Goal: Use online tool/utility: Utilize a website feature to perform a specific function

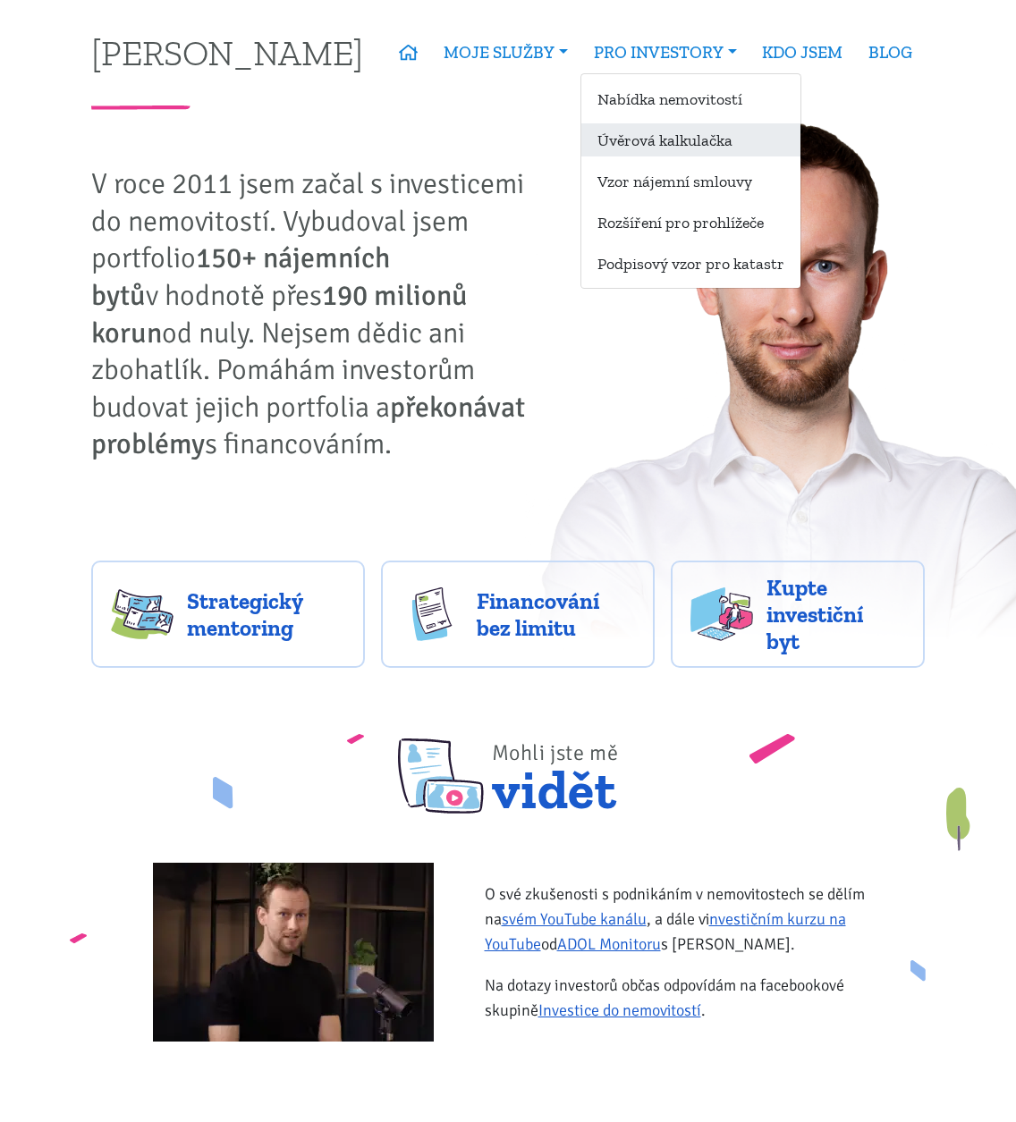
click at [678, 134] on link "Úvěrová kalkulačka" at bounding box center [690, 139] width 219 height 33
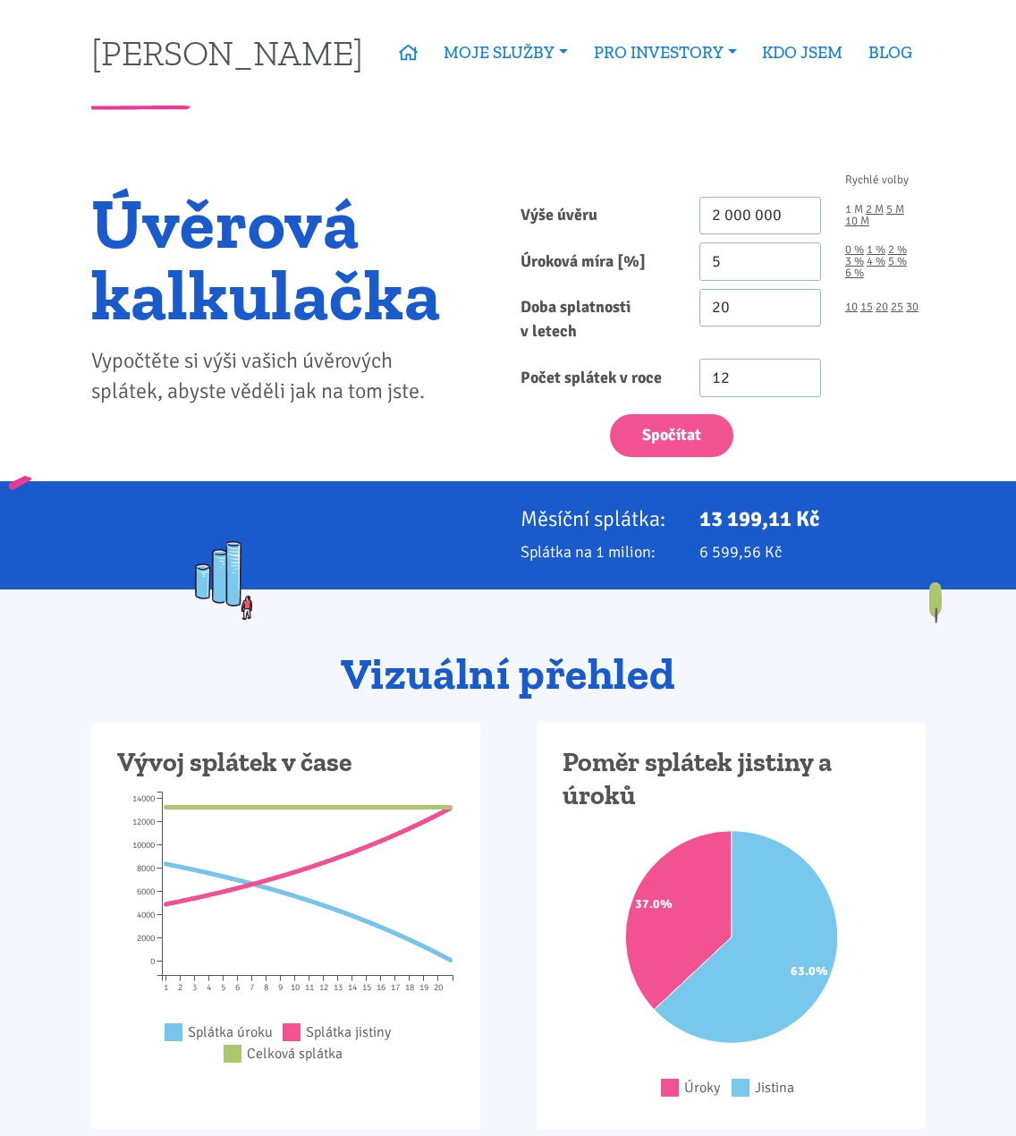
click at [854, 211] on link "1 M" at bounding box center [854, 210] width 18 height 12
type input "1 000 000"
click at [895, 308] on link "25" at bounding box center [897, 307] width 13 height 12
type input "25"
click at [716, 414] on button "Spočítat" at bounding box center [671, 436] width 123 height 44
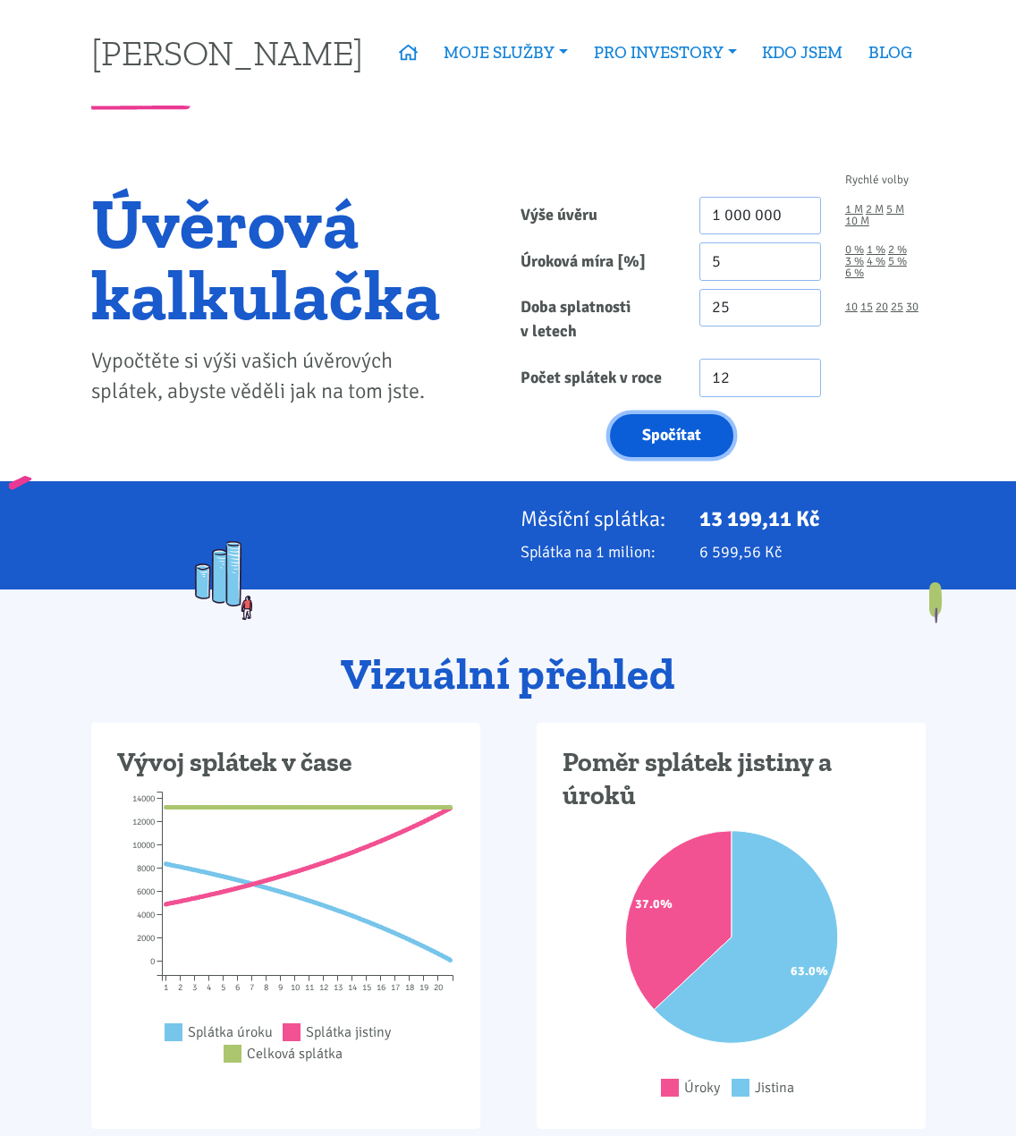
type input "1000000"
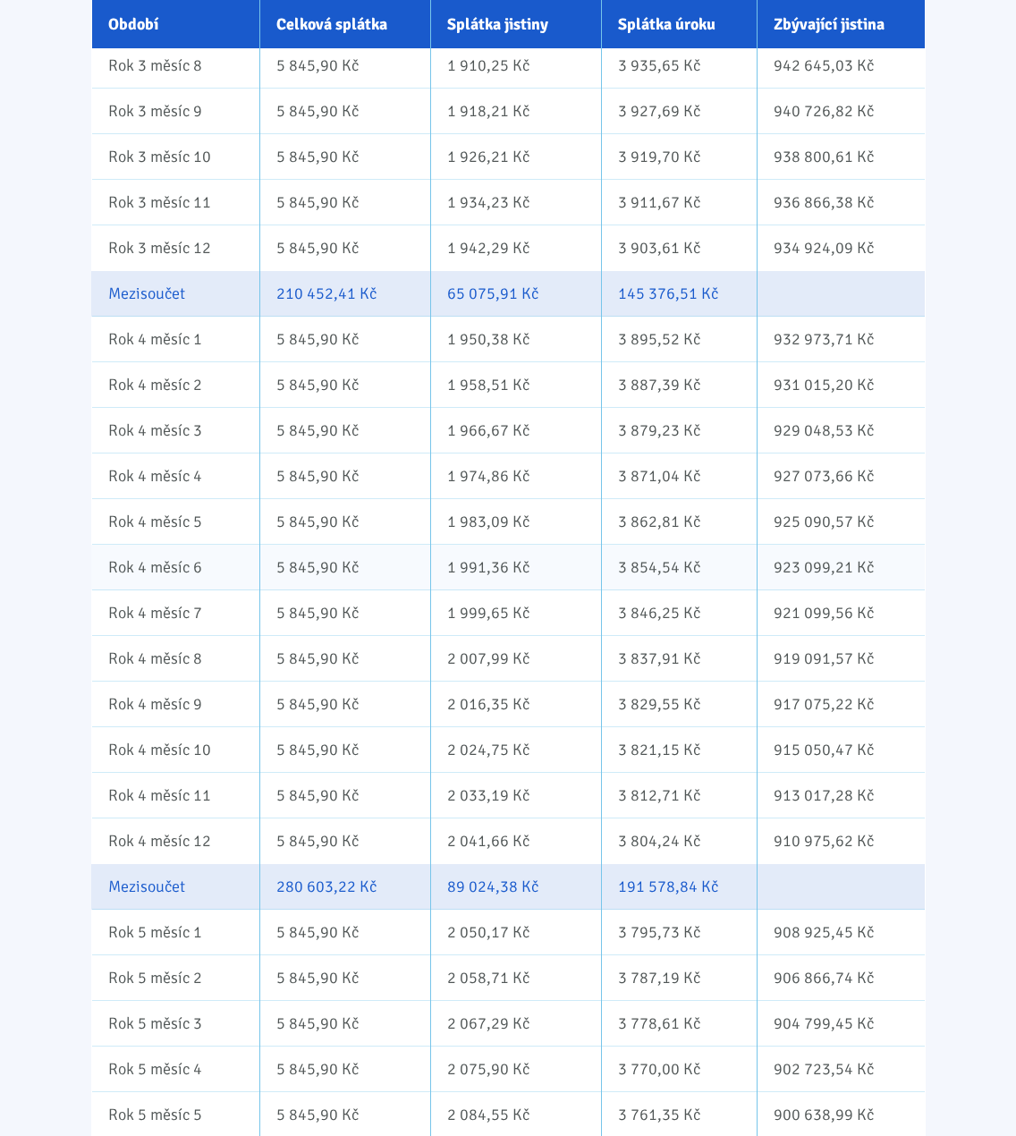
scroll to position [3130, 0]
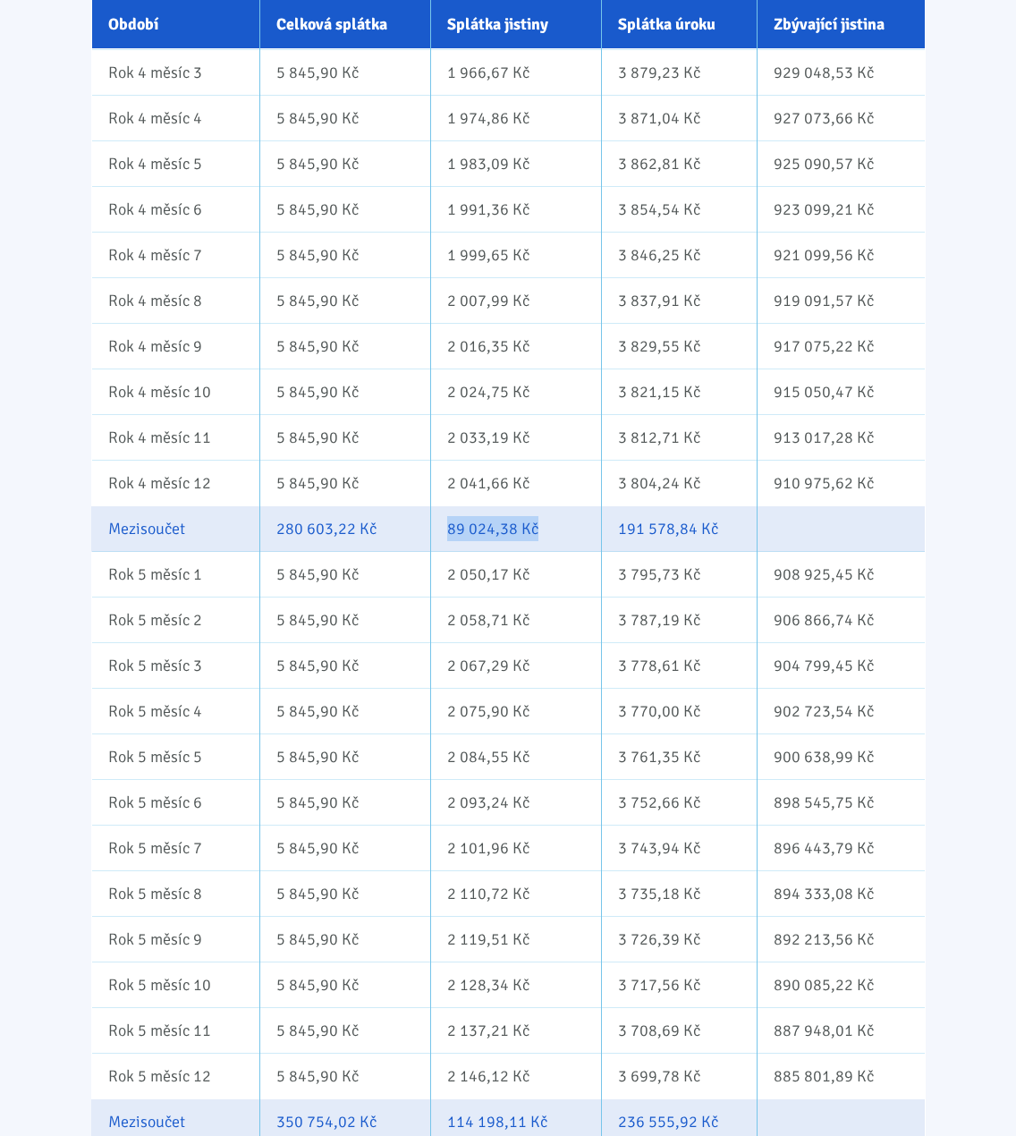
drag, startPoint x: 546, startPoint y: 535, endPoint x: 435, endPoint y: 535, distance: 111.8
click at [435, 535] on td "89 024,38 Kč" at bounding box center [515, 529] width 171 height 46
click at [485, 529] on td "89 024,38 Kč" at bounding box center [515, 529] width 171 height 46
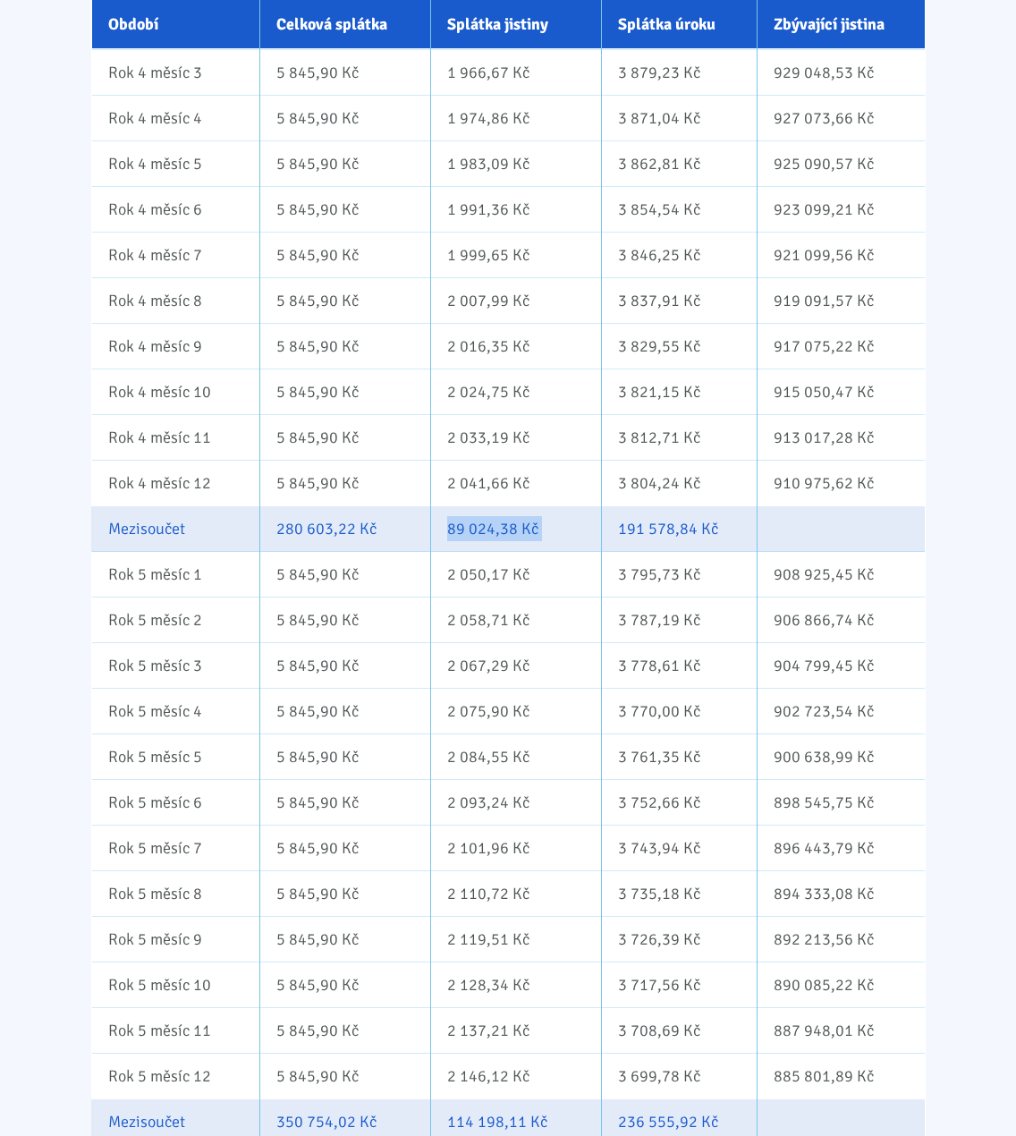
click at [475, 529] on td "89 024,38 Kč" at bounding box center [515, 529] width 171 height 46
click at [464, 529] on td "89 024,38 Kč" at bounding box center [515, 529] width 171 height 46
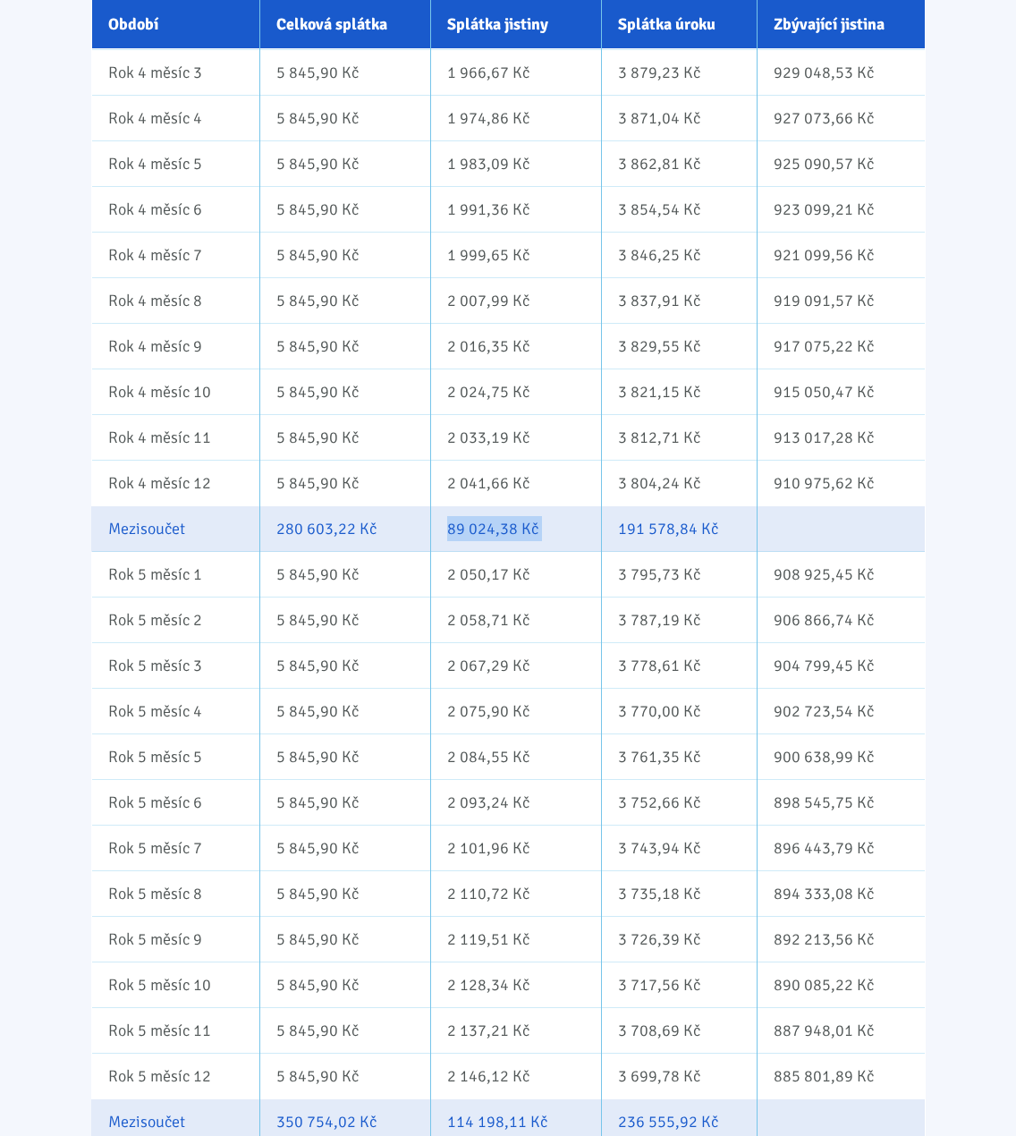
click at [464, 529] on td "89 024,38 Kč" at bounding box center [515, 529] width 171 height 46
click at [491, 529] on td "89 024,38 Kč" at bounding box center [515, 529] width 171 height 46
click at [497, 529] on td "89 024,38 Kč" at bounding box center [515, 529] width 171 height 46
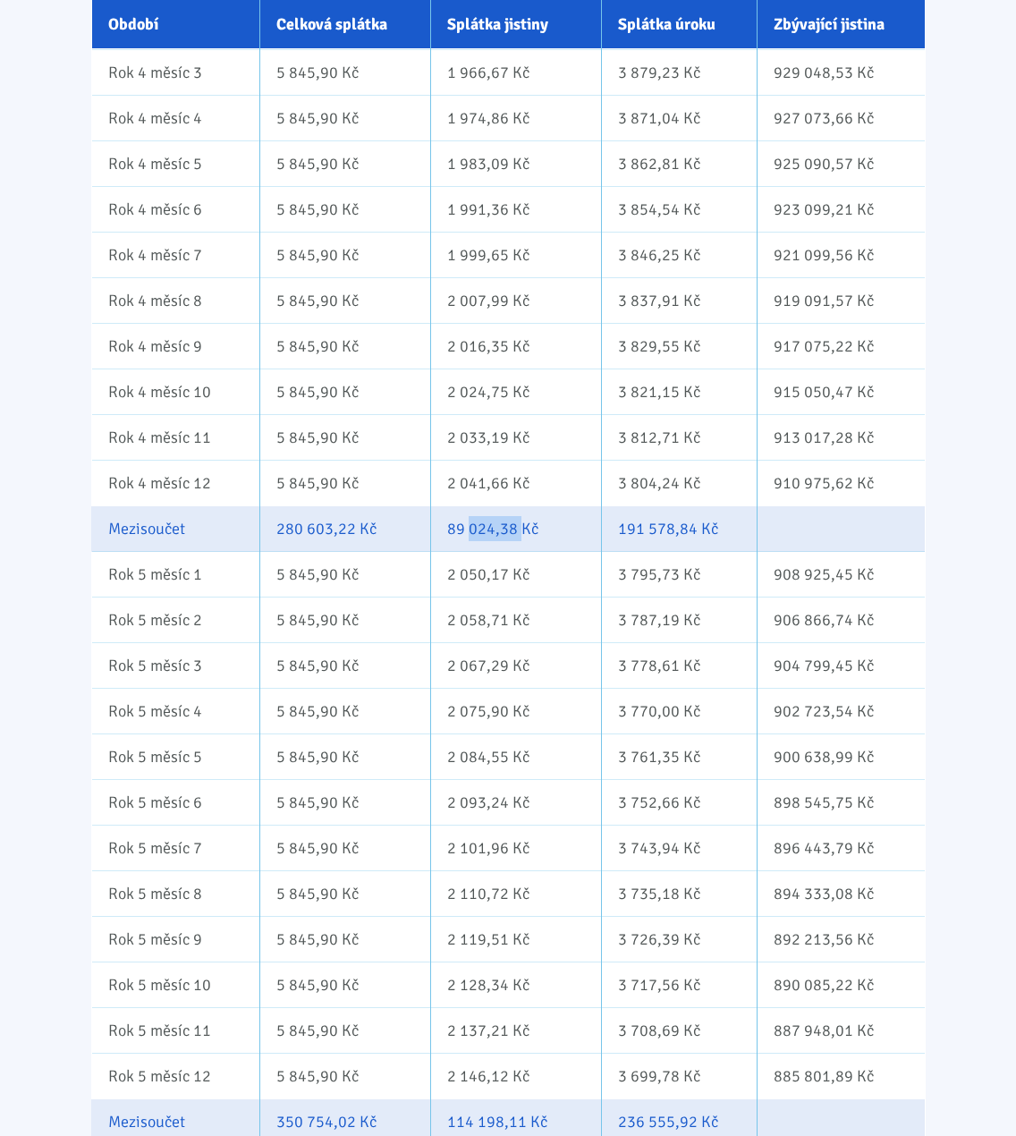
click at [497, 529] on td "89 024,38 Kč" at bounding box center [515, 529] width 171 height 46
click at [516, 527] on td "89 024,38 Kč" at bounding box center [515, 529] width 171 height 46
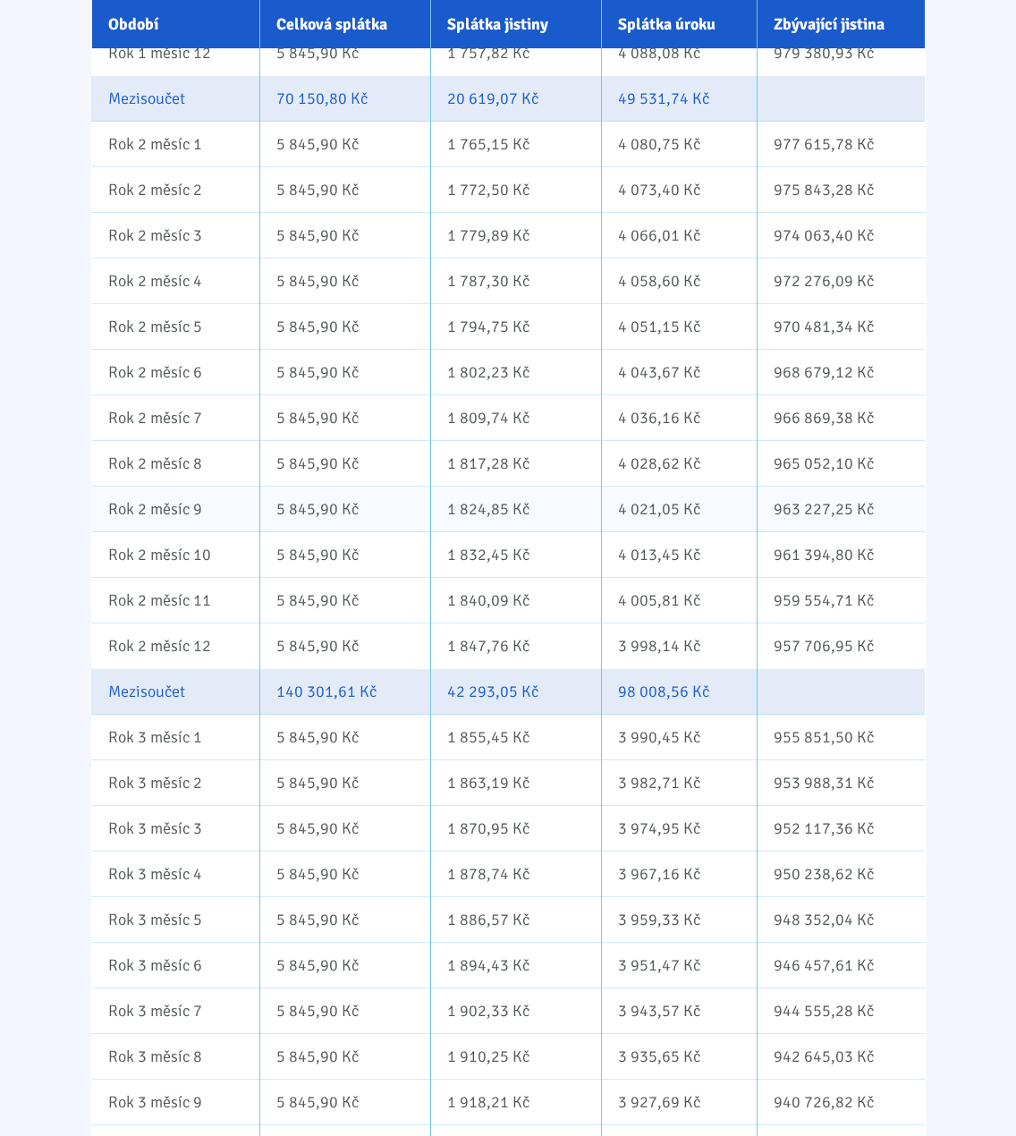
scroll to position [0, 0]
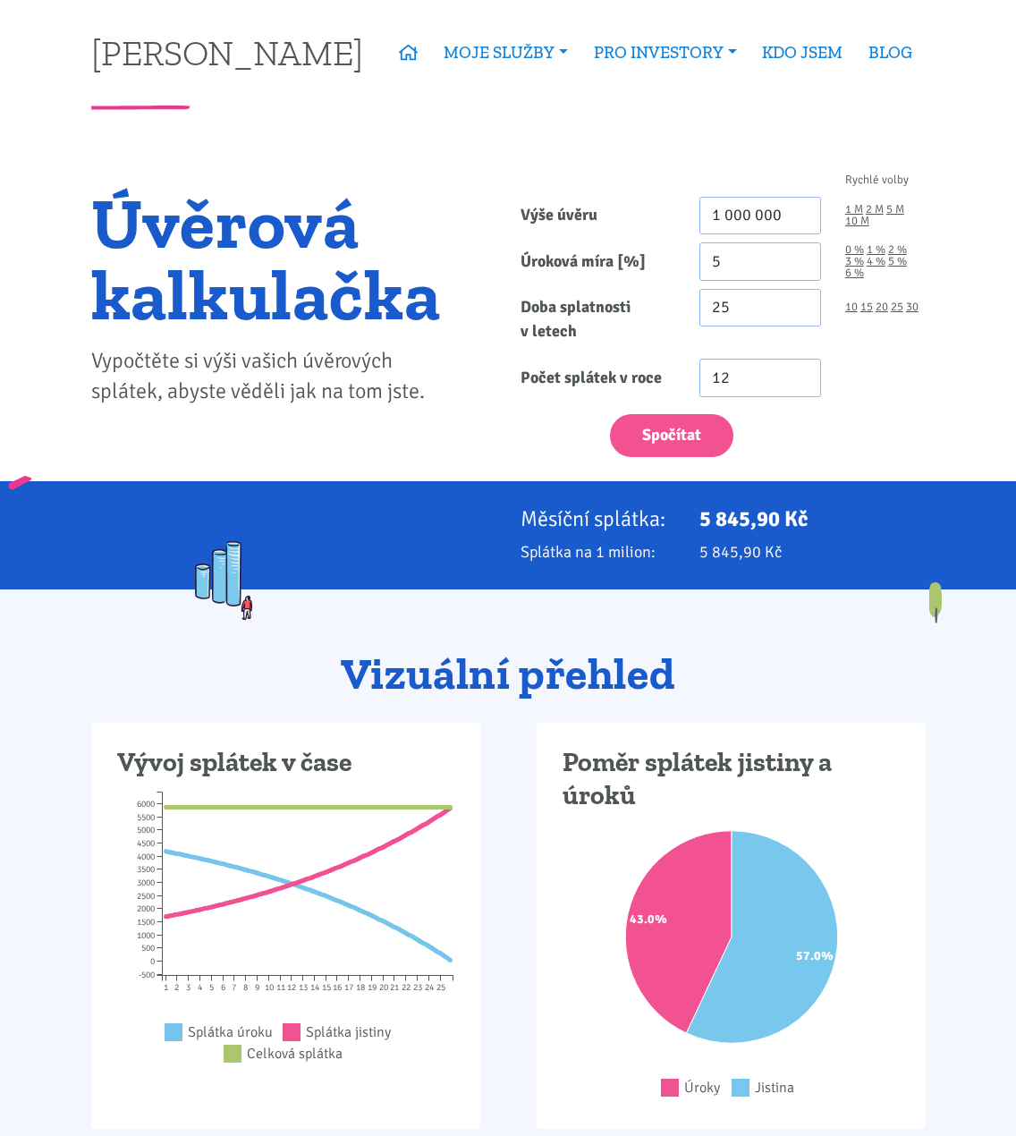
drag, startPoint x: 819, startPoint y: 611, endPoint x: 813, endPoint y: 303, distance: 307.7
drag, startPoint x: 500, startPoint y: 699, endPoint x: 668, endPoint y: 798, distance: 195.3
